Goal: Task Accomplishment & Management: Use online tool/utility

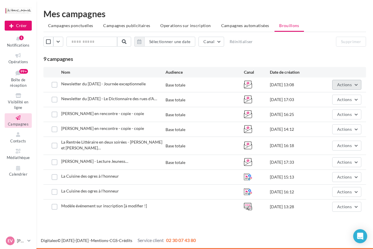
click at [345, 86] on span "Actions" at bounding box center [344, 84] width 15 height 5
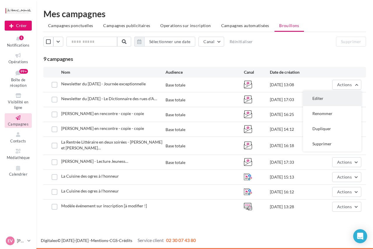
click at [323, 97] on button "Editer" at bounding box center [332, 98] width 58 height 15
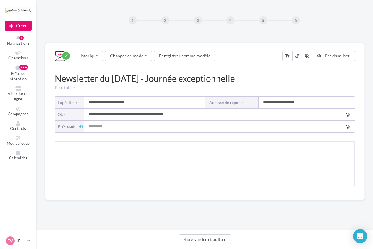
type input "**********"
